Goal: Task Accomplishment & Management: Use online tool/utility

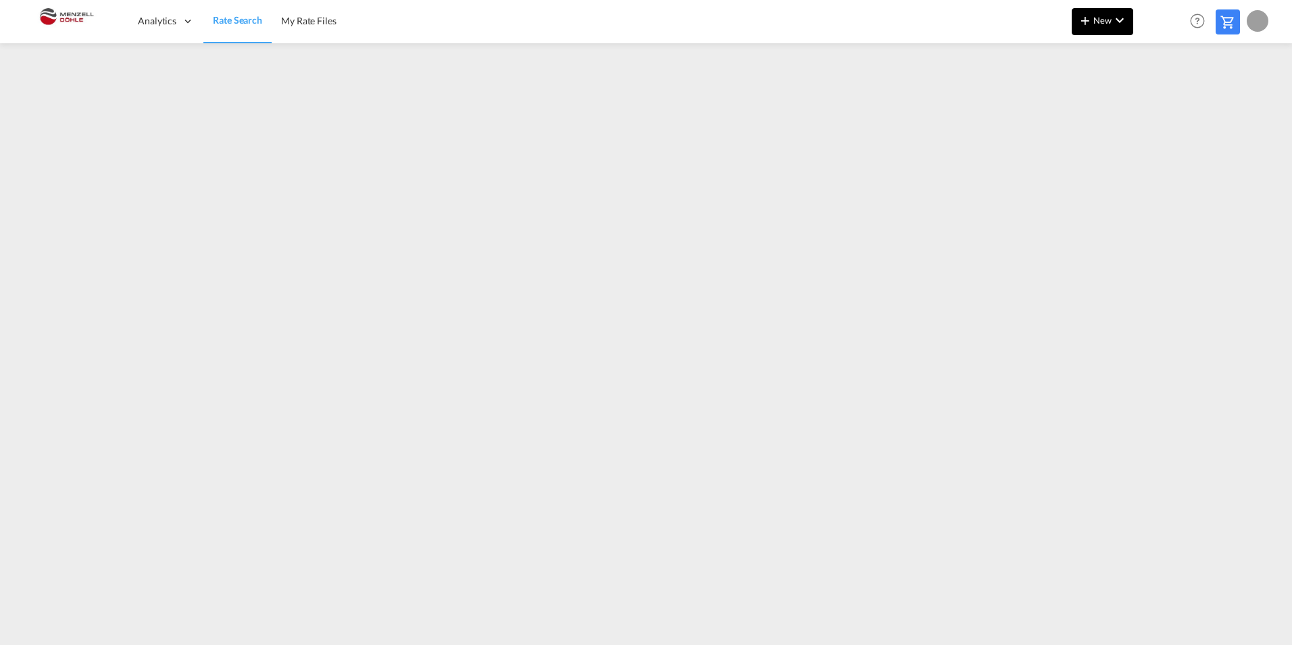
click at [1121, 20] on md-icon "icon-chevron-down" at bounding box center [1120, 20] width 16 height 16
click at [1166, 103] on span "Ratesheet" at bounding box center [1158, 101] width 15 height 27
click at [1125, 23] on md-icon "icon-chevron-down" at bounding box center [1120, 20] width 16 height 16
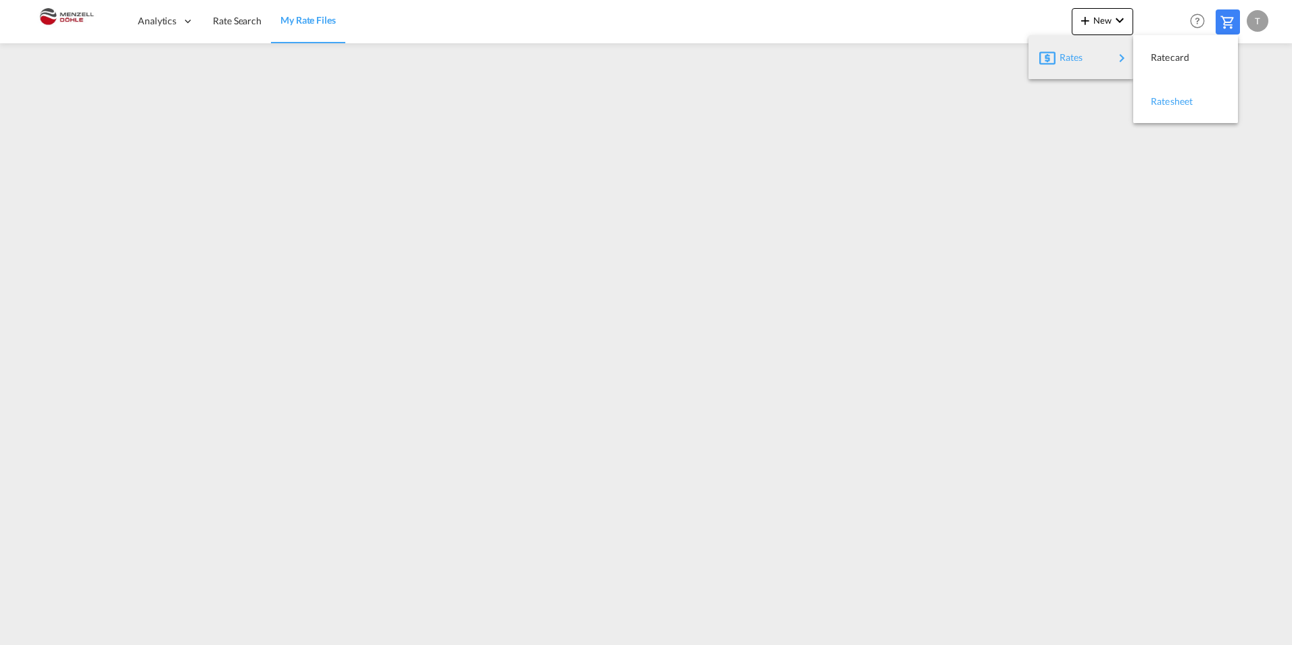
click at [1194, 109] on div "Ratesheet" at bounding box center [1176, 101] width 50 height 34
click at [1095, 24] on span "New" at bounding box center [1102, 20] width 51 height 11
click at [1166, 103] on span "Ratesheet" at bounding box center [1158, 101] width 15 height 27
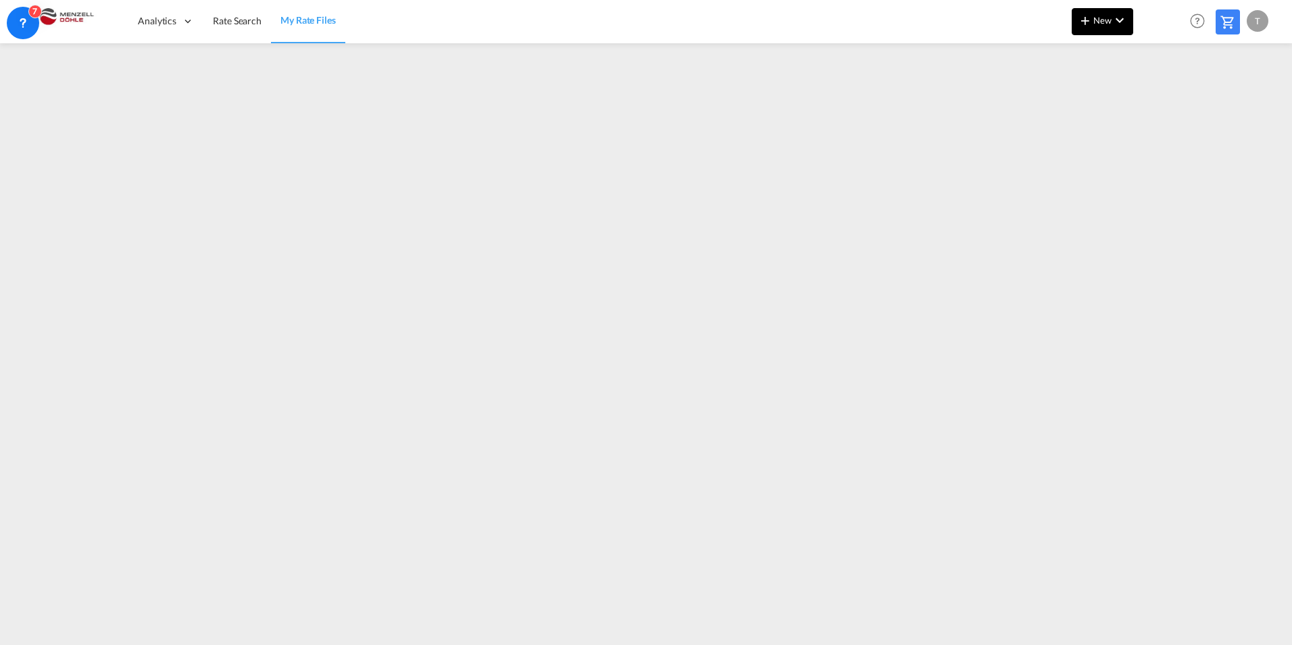
click at [1119, 28] on button "New" at bounding box center [1103, 21] width 62 height 27
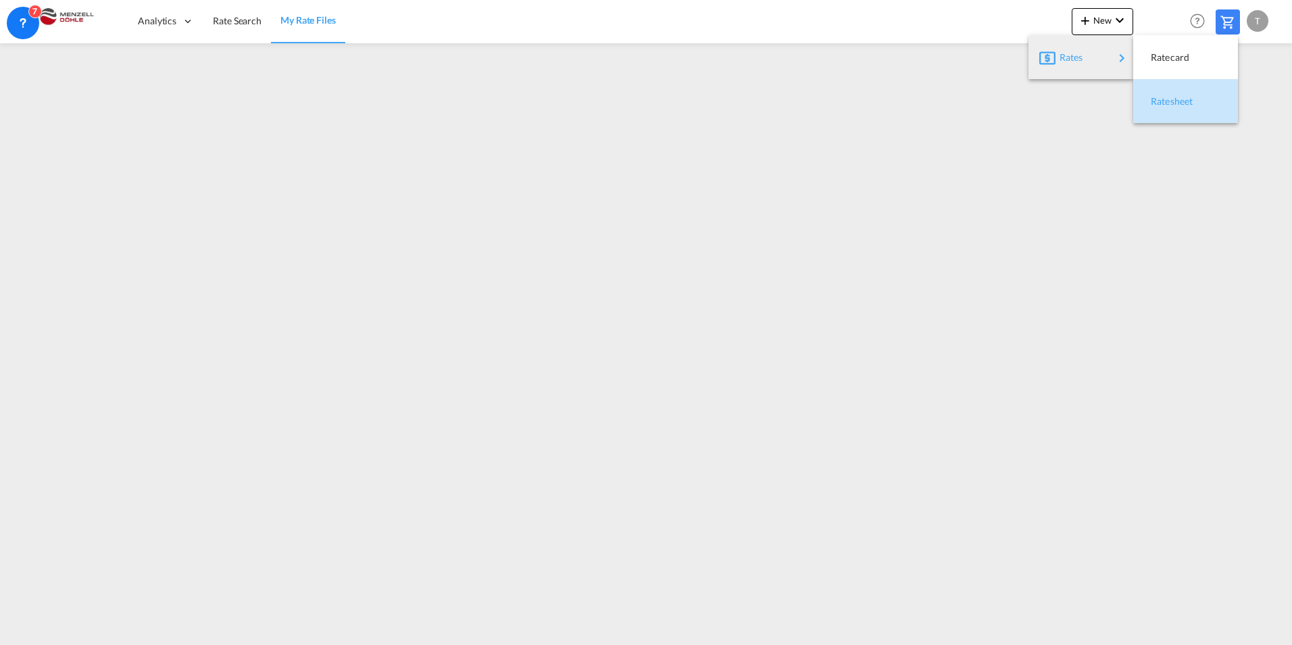
click at [1165, 97] on span "Ratesheet" at bounding box center [1158, 101] width 15 height 27
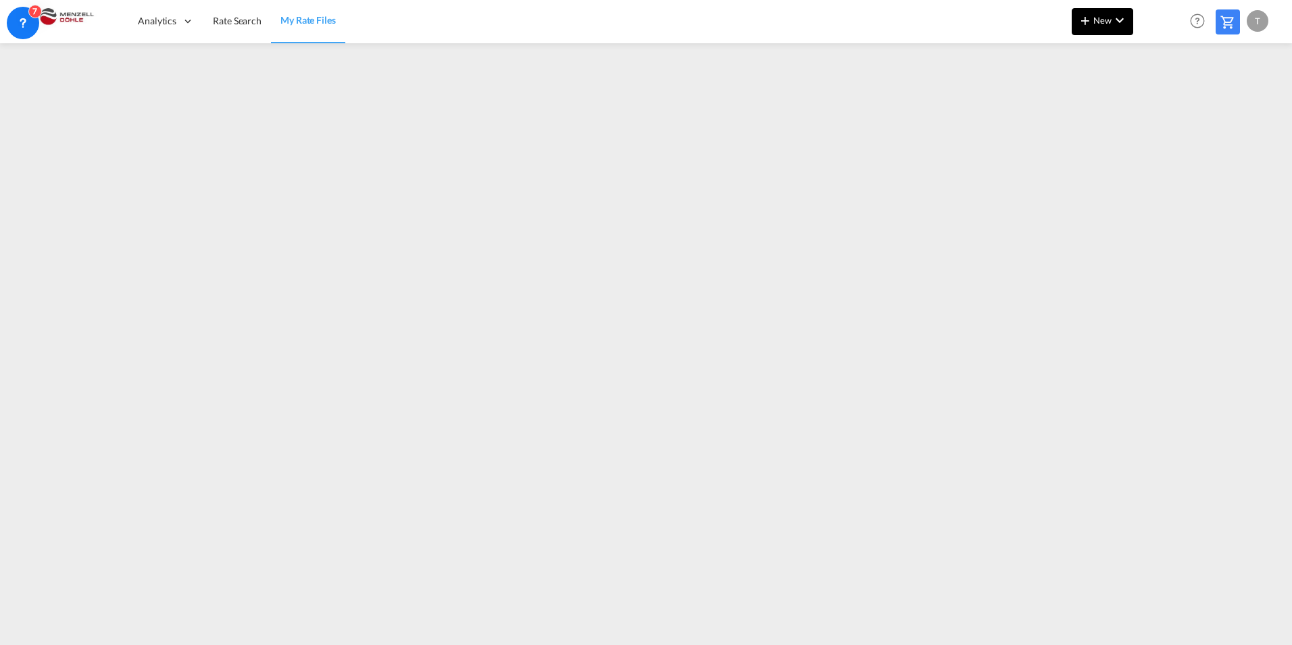
click at [1098, 20] on span "New" at bounding box center [1102, 20] width 51 height 11
click at [1163, 105] on span "Ratesheet" at bounding box center [1158, 101] width 15 height 27
click at [1086, 24] on md-icon "icon-plus 400-fg" at bounding box center [1085, 20] width 16 height 16
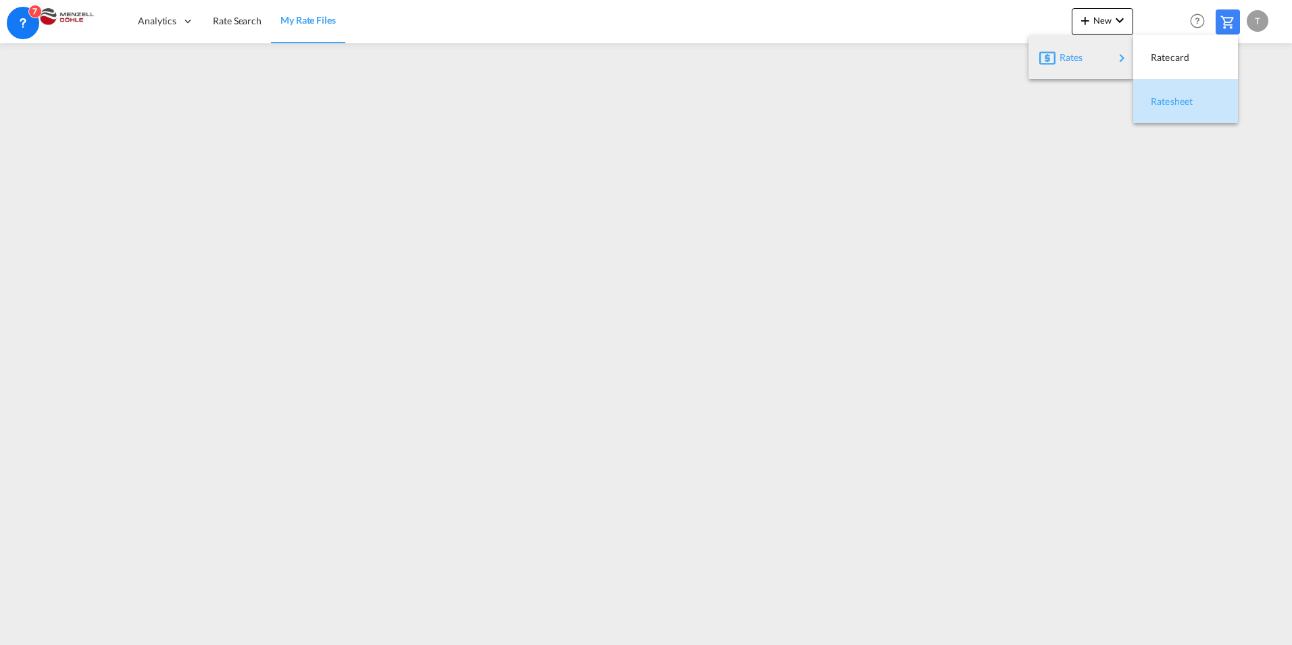
click at [1159, 99] on span "Ratesheet" at bounding box center [1158, 101] width 15 height 27
